Goal: Book appointment/travel/reservation

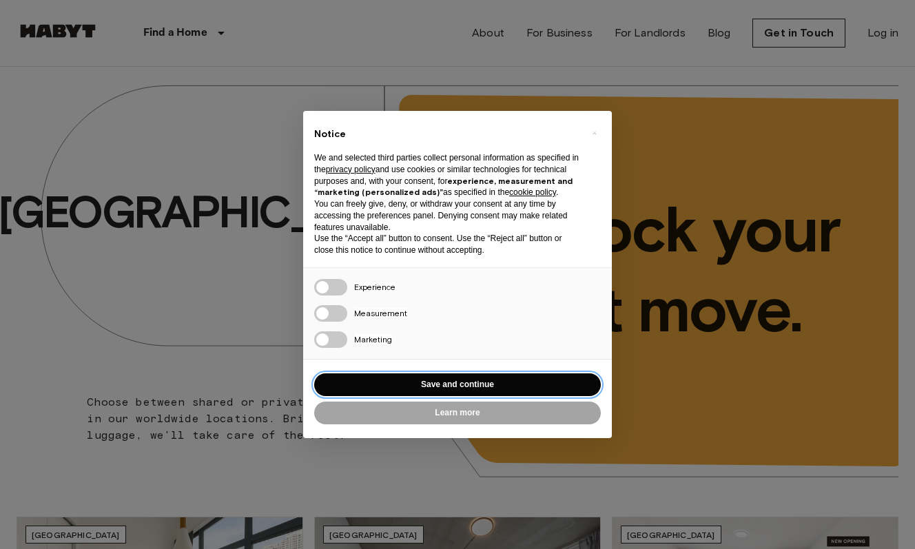
click at [506, 384] on button "Save and continue" at bounding box center [457, 384] width 287 height 23
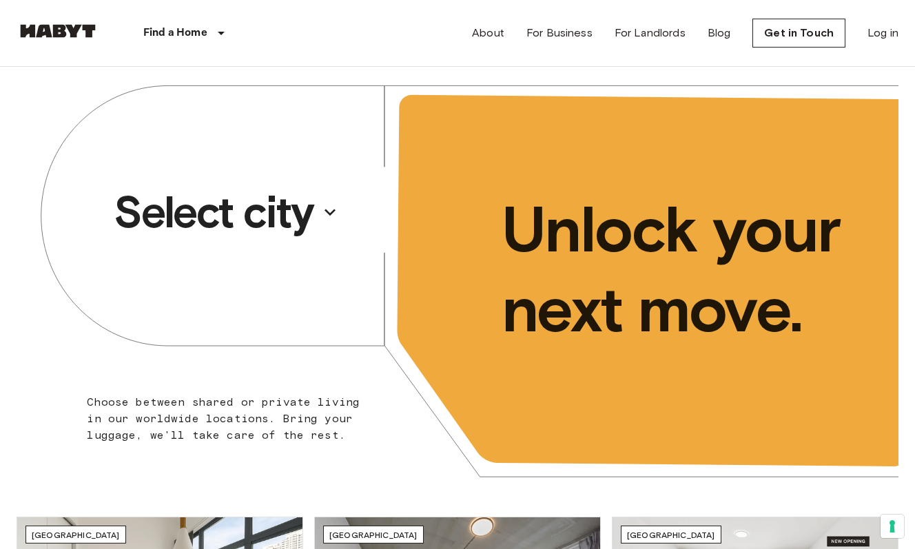
click at [307, 224] on p "Select city" at bounding box center [214, 212] width 200 height 55
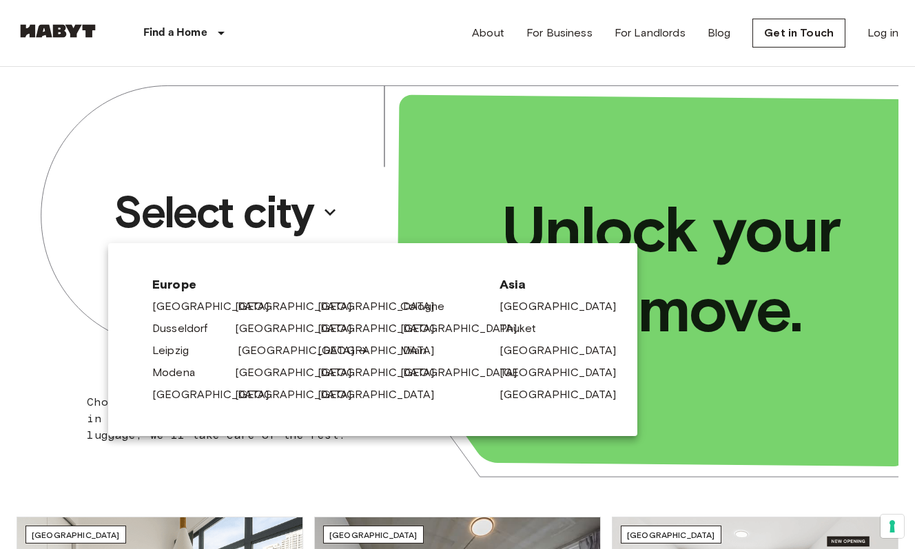
click at [266, 348] on link "[GEOGRAPHIC_DATA]" at bounding box center [303, 350] width 131 height 17
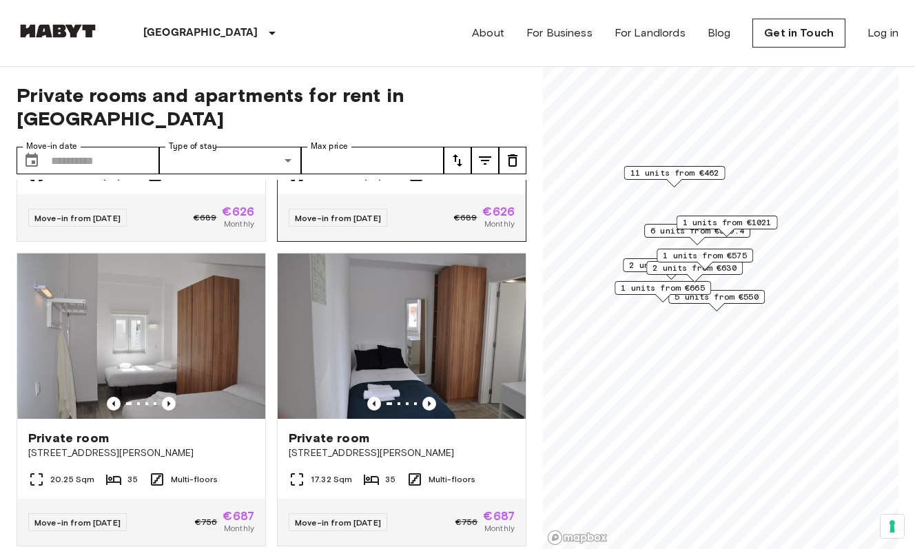
scroll to position [247, 0]
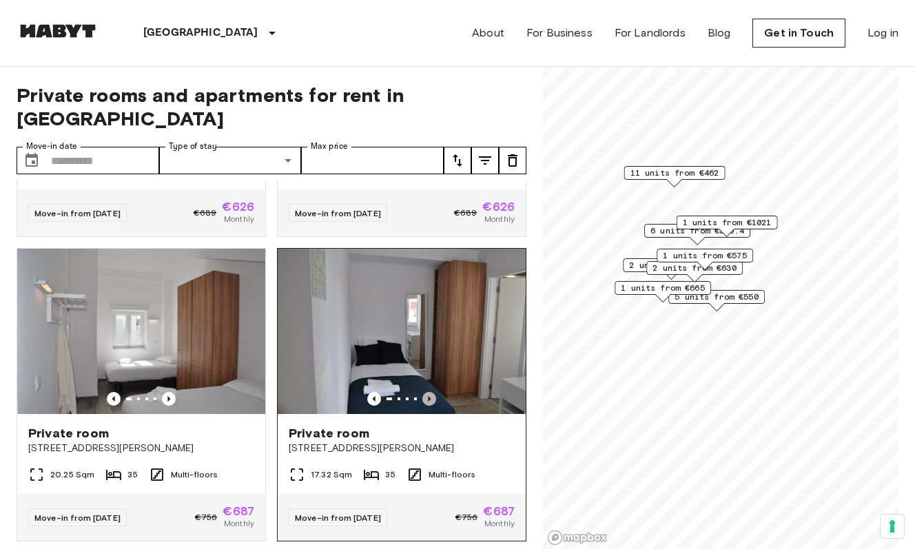
click at [432, 392] on icon "Previous image" at bounding box center [429, 399] width 14 height 14
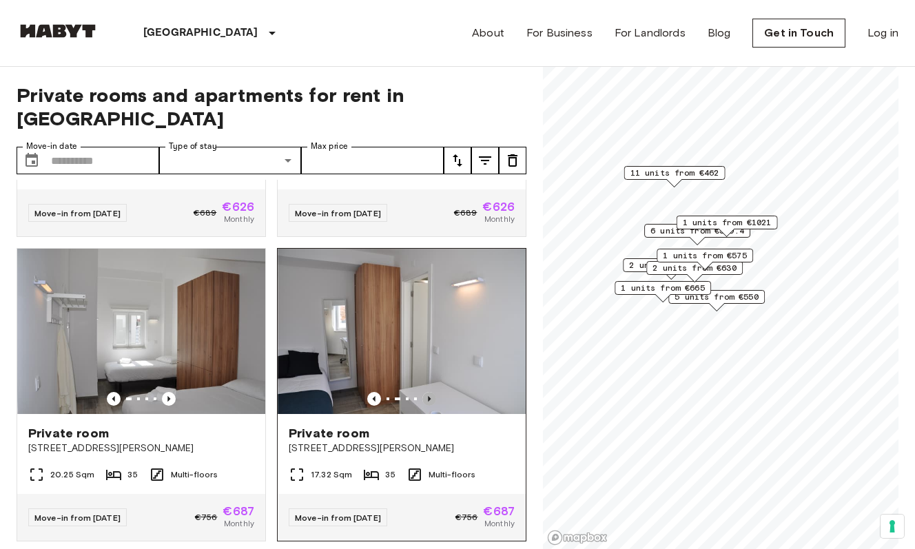
click at [432, 392] on icon "Previous image" at bounding box center [429, 399] width 14 height 14
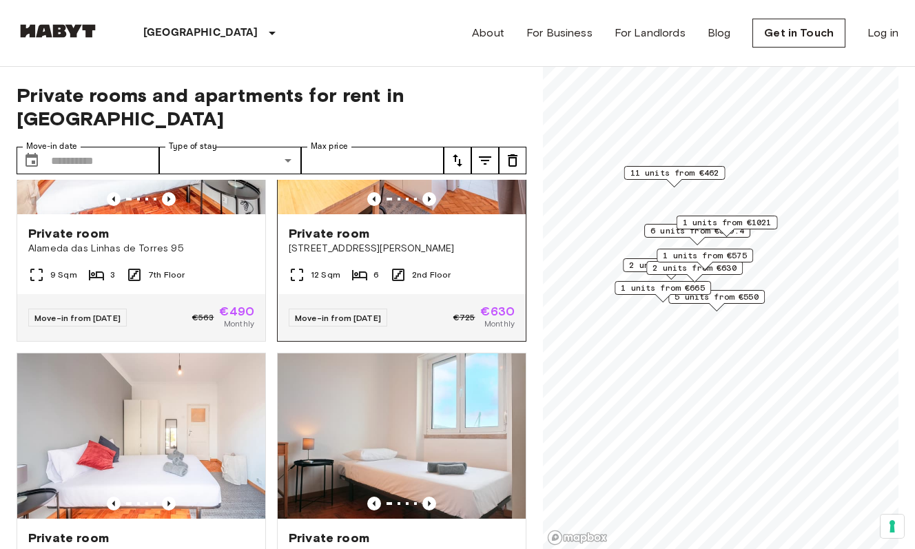
scroll to position [2777, 0]
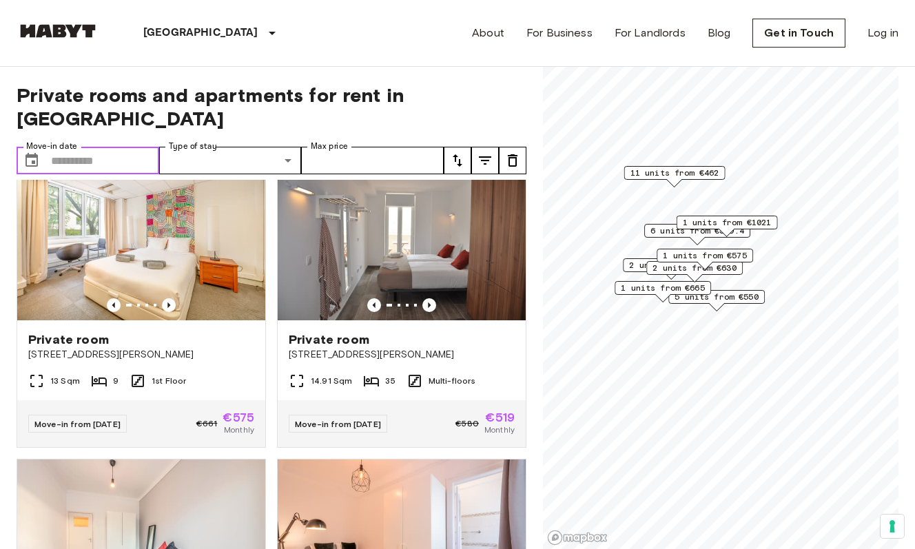
click at [100, 147] on input "Move-in date" at bounding box center [105, 161] width 108 height 28
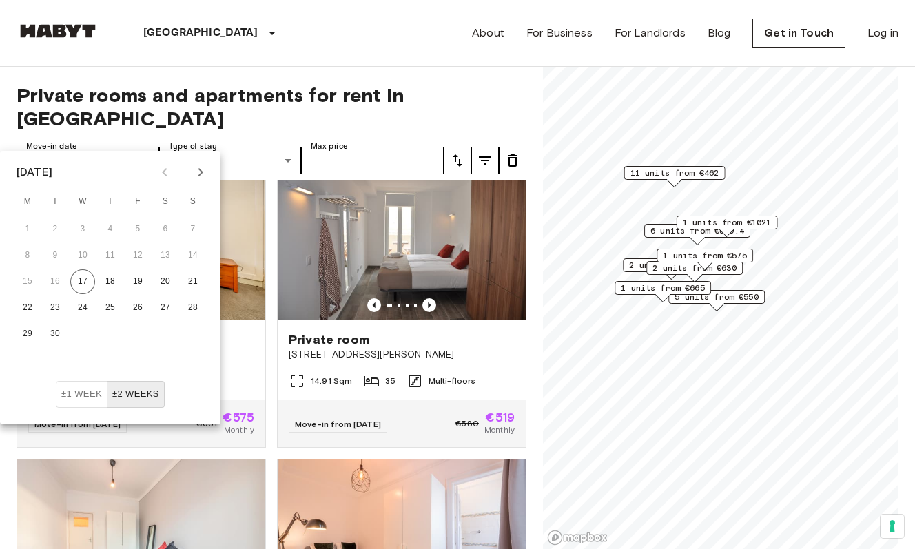
click at [199, 178] on icon "Next month" at bounding box center [200, 172] width 17 height 17
click at [204, 169] on icon "Next month" at bounding box center [200, 172] width 17 height 17
click at [28, 227] on button "1" at bounding box center [27, 229] width 25 height 25
type input "**********"
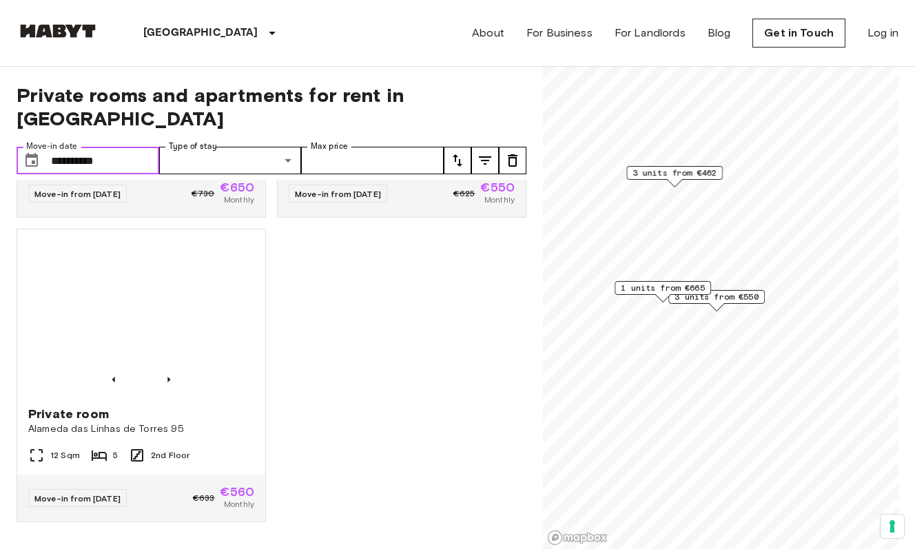
scroll to position [852, 0]
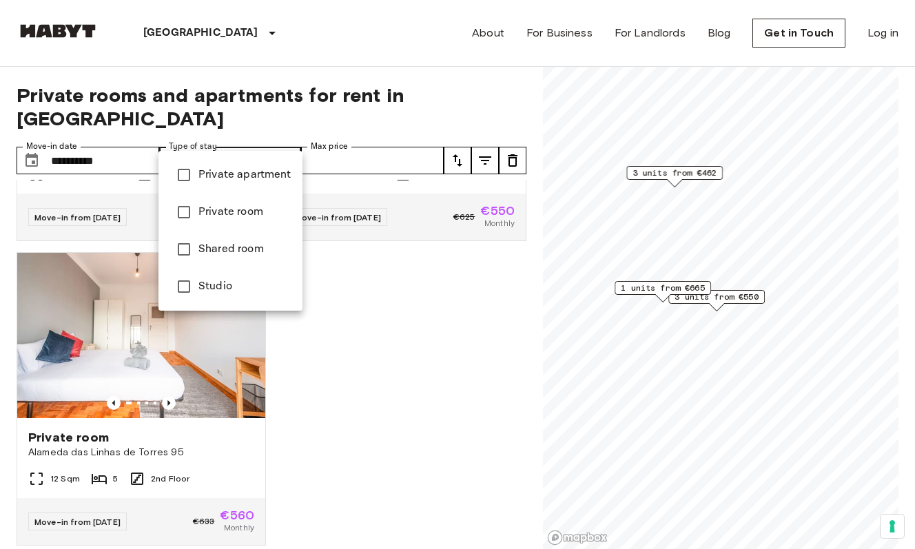
click at [248, 174] on span "Private apartment" at bounding box center [244, 175] width 93 height 17
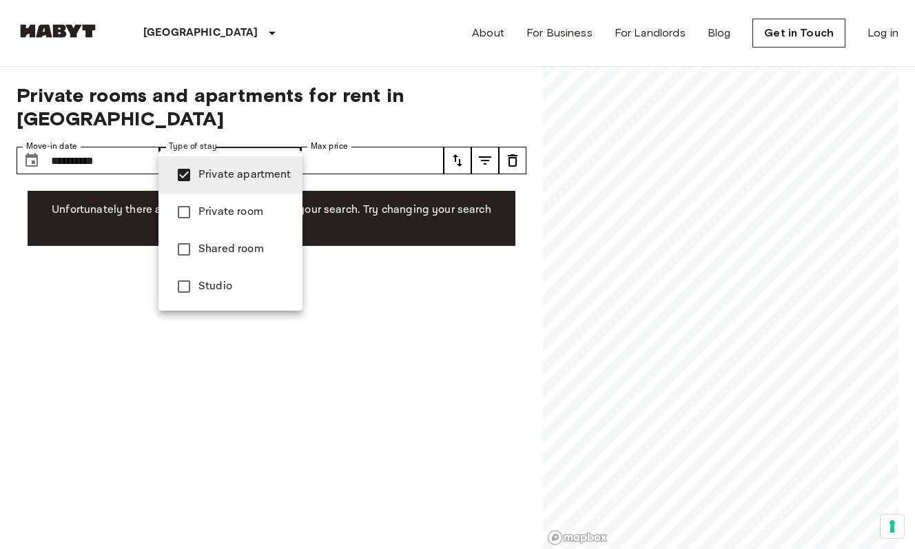
click at [249, 281] on span "Studio" at bounding box center [244, 286] width 93 height 17
click at [253, 229] on li "Private room" at bounding box center [230, 212] width 144 height 37
type input "**********"
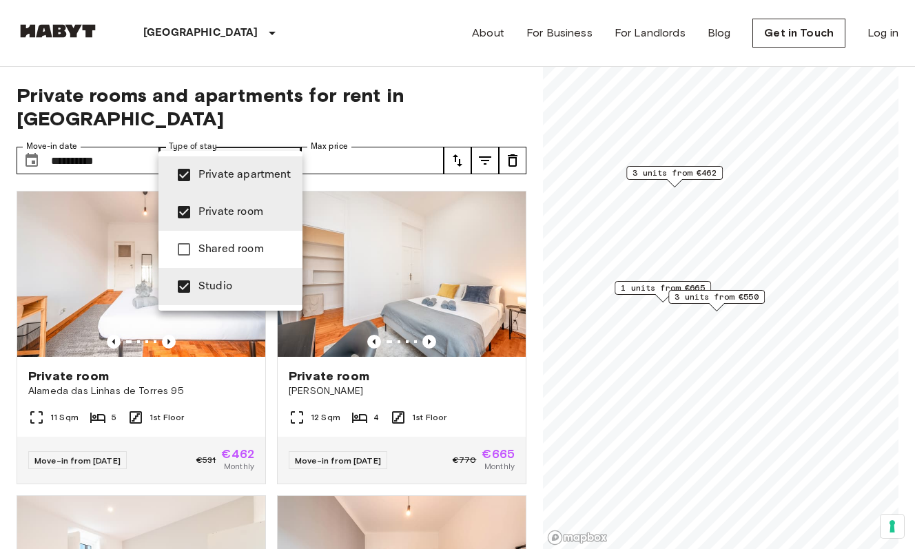
click at [344, 147] on div at bounding box center [457, 274] width 915 height 549
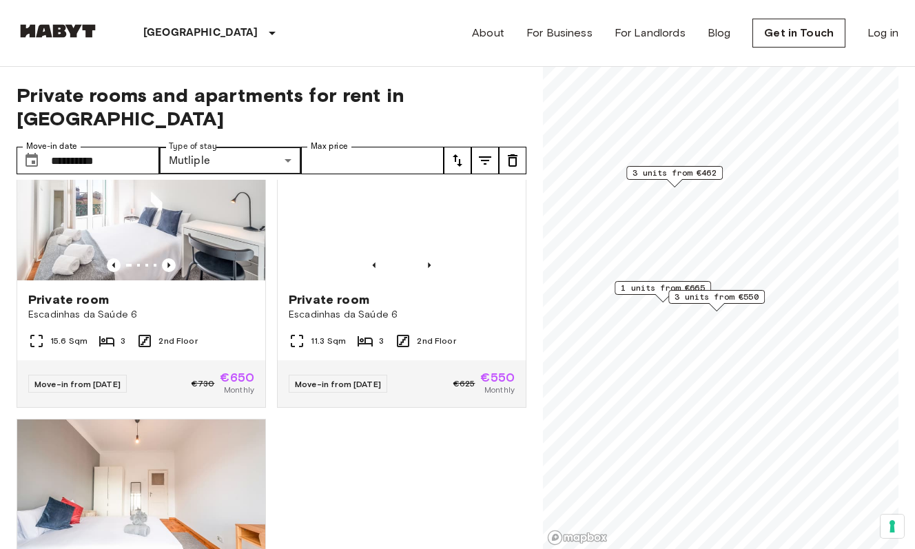
scroll to position [681, 0]
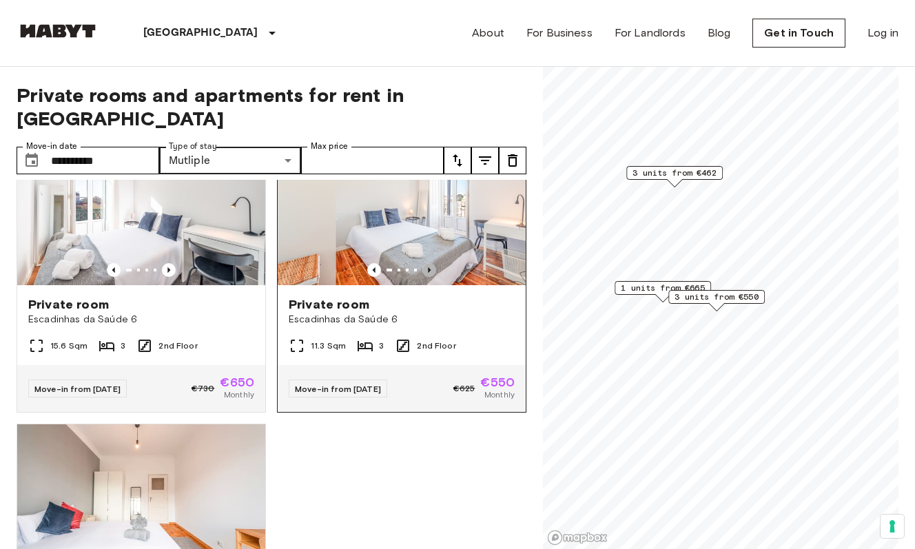
click at [428, 263] on icon "Previous image" at bounding box center [429, 270] width 14 height 14
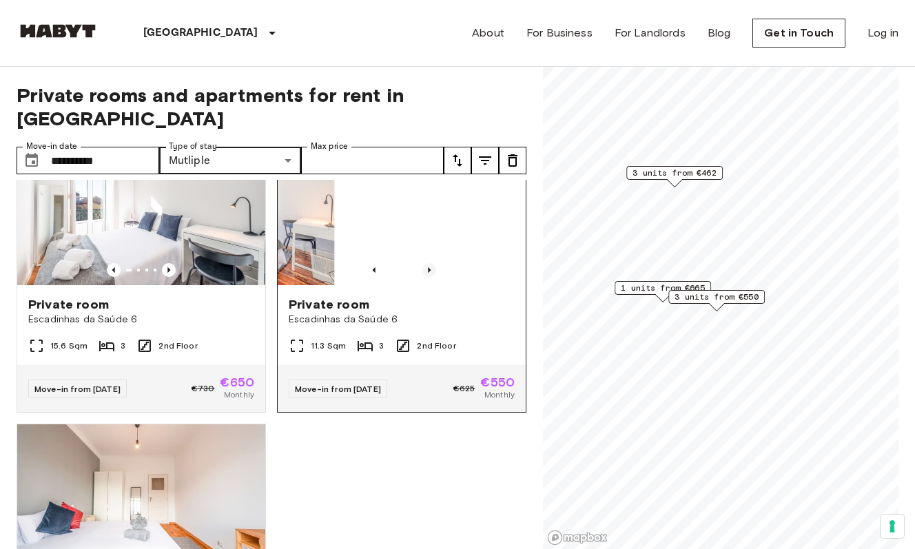
click at [428, 263] on icon "Previous image" at bounding box center [429, 270] width 14 height 14
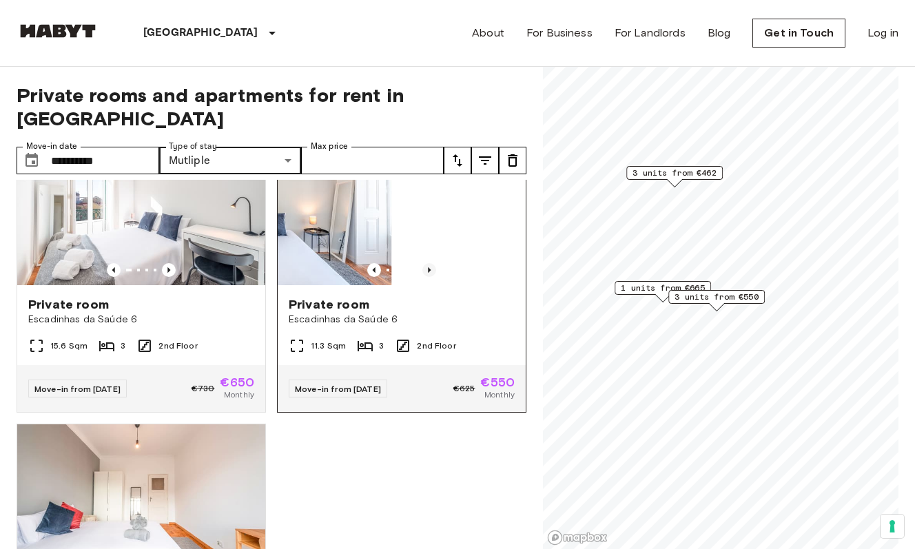
click at [428, 263] on icon "Previous image" at bounding box center [429, 270] width 14 height 14
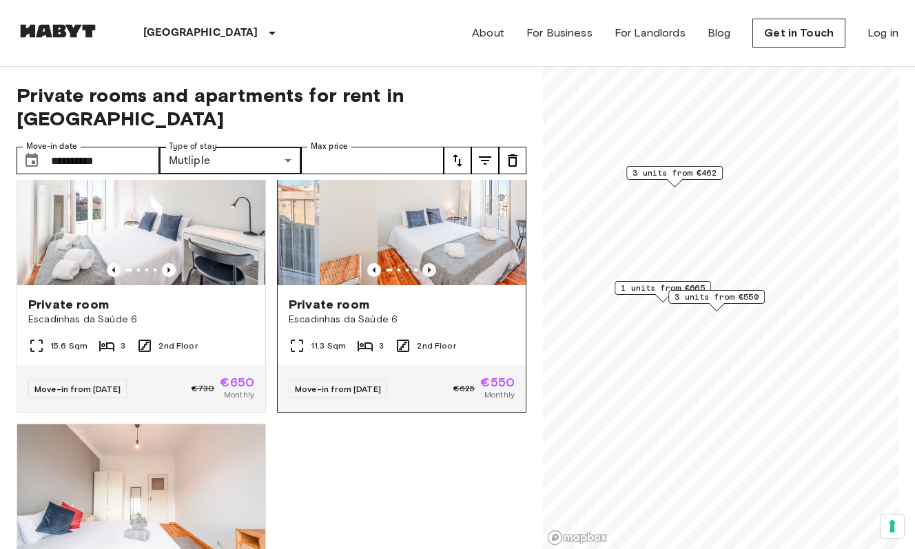
click at [428, 263] on icon "Previous image" at bounding box center [429, 270] width 14 height 14
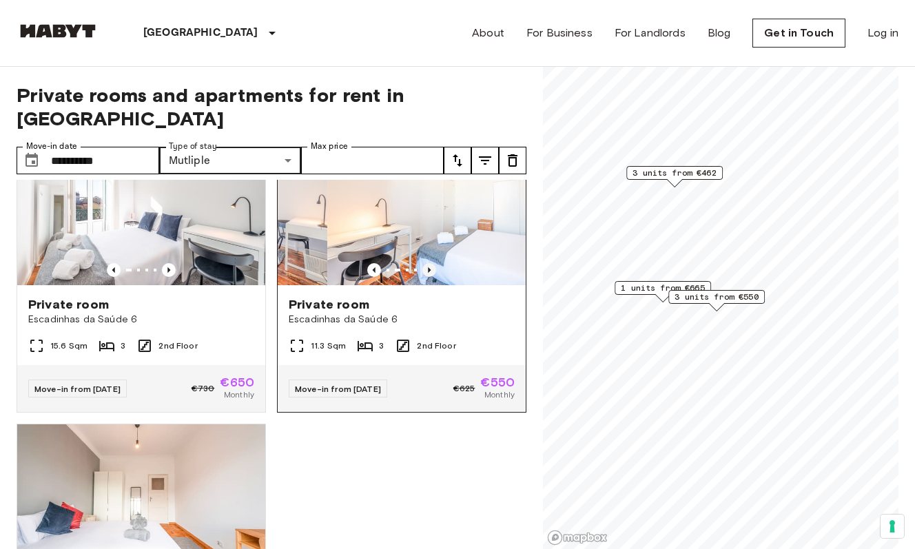
click at [428, 263] on icon "Previous image" at bounding box center [429, 270] width 14 height 14
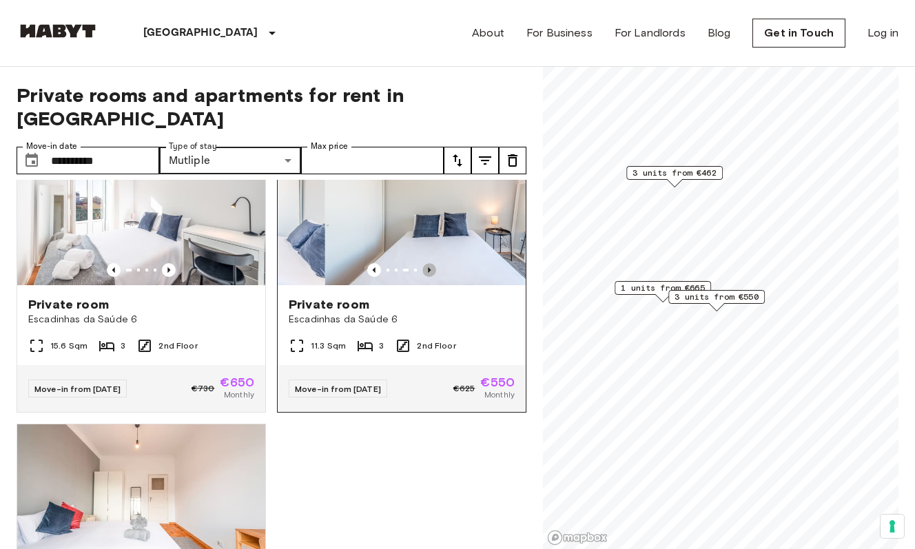
click at [428, 263] on icon "Previous image" at bounding box center [429, 270] width 14 height 14
